Goal: Task Accomplishment & Management: Manage account settings

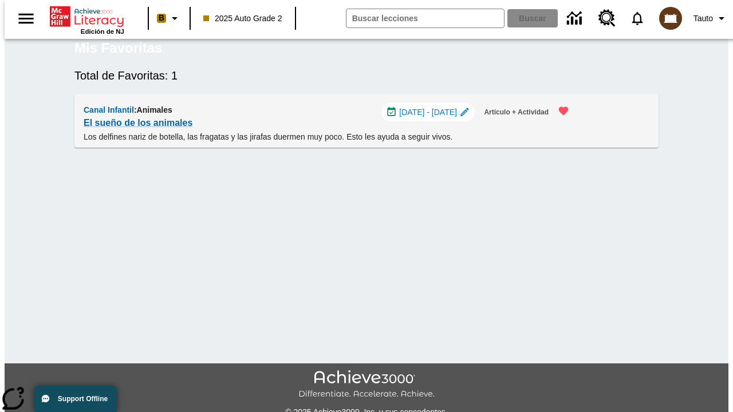
click at [431, 119] on span "[DATE] - [DATE]" at bounding box center [428, 112] width 58 height 12
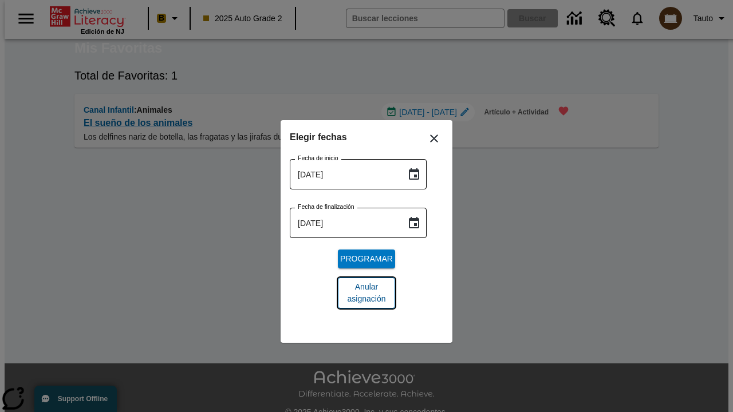
click at [366, 293] on span "Anular asignación" at bounding box center [366, 293] width 39 height 24
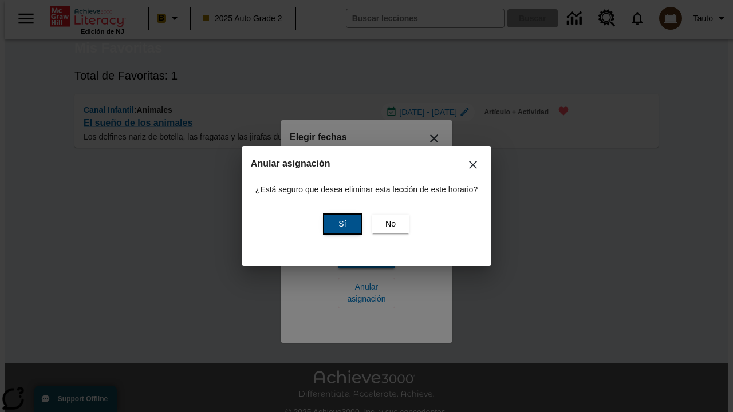
click at [341, 224] on span "Sí" at bounding box center [341, 224] width 7 height 12
